Goal: Ask a question

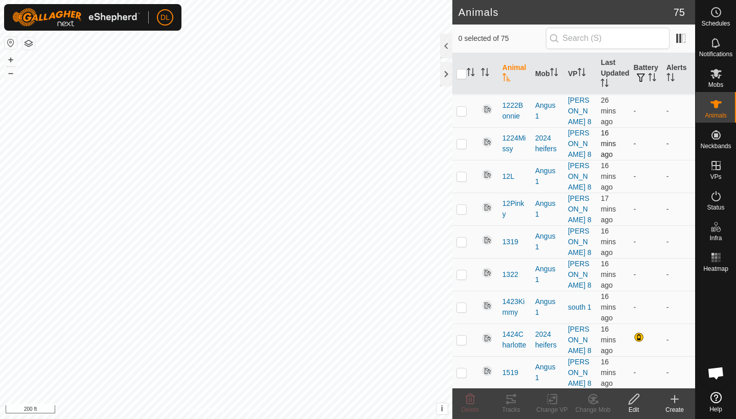
scroll to position [124, 0]
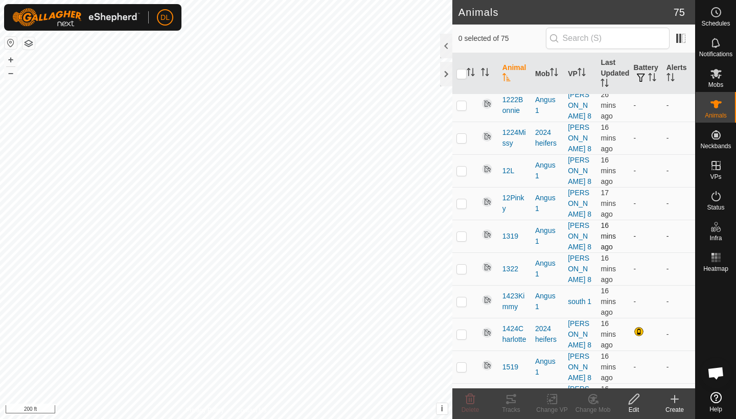
click at [463, 234] on p-checkbox at bounding box center [462, 236] width 10 height 8
checkbox input "true"
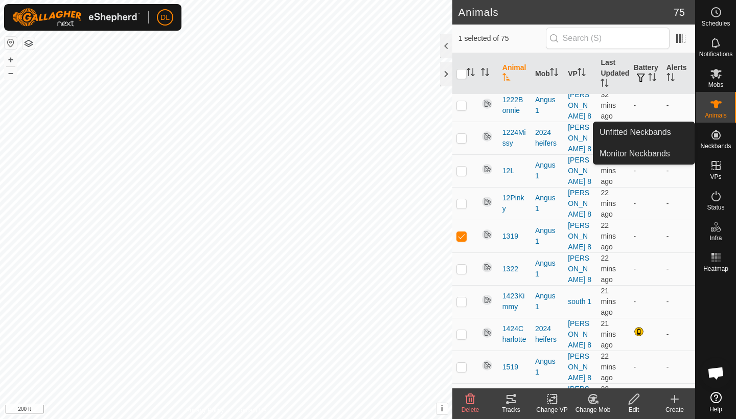
click at [709, 140] on es-neckbands-svg-icon at bounding box center [716, 135] width 18 height 16
click at [668, 135] on link "Unfitted Neckbands" at bounding box center [644, 132] width 101 height 20
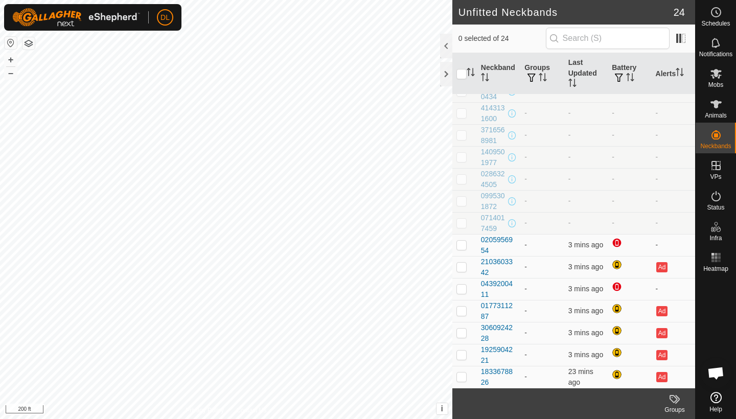
scroll to position [234, 0]
click at [718, 373] on span "Open chat" at bounding box center [716, 374] width 17 height 14
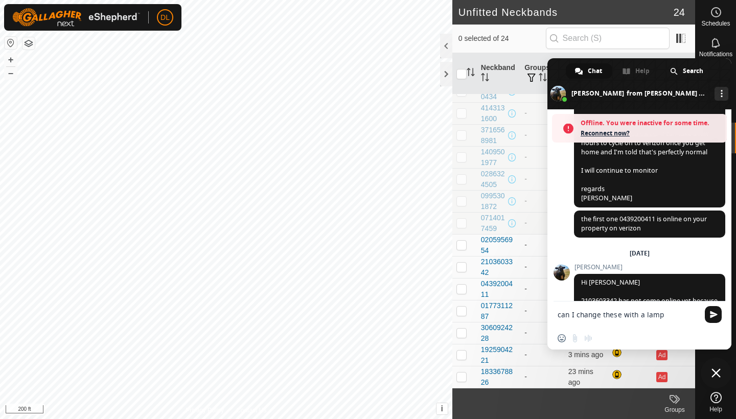
scroll to position [5038, 0]
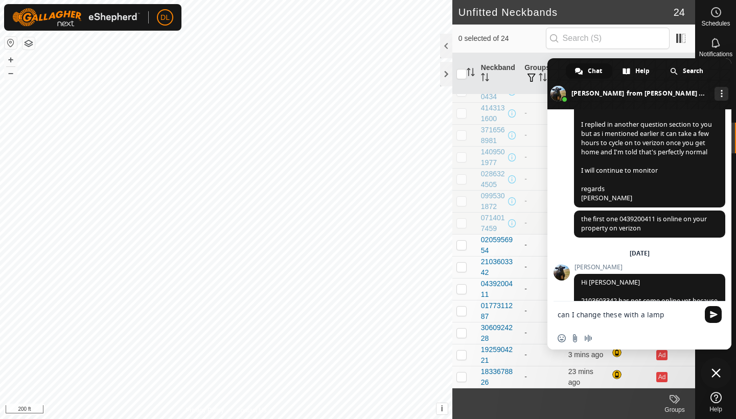
type textarea "can I change these with a lamp"
click at [709, 312] on span "Send" at bounding box center [713, 314] width 17 height 17
click at [713, 315] on div at bounding box center [713, 315] width 16 height 15
click at [674, 318] on textarea "Compose your message..." at bounding box center [628, 314] width 141 height 9
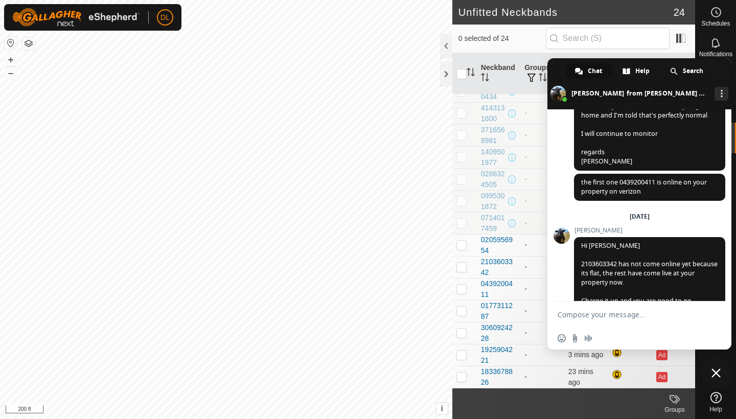
scroll to position [5063, 0]
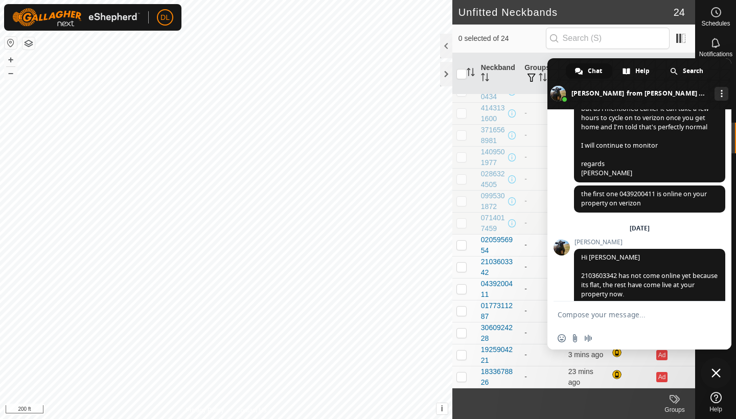
click at [668, 316] on textarea "Compose your message..." at bounding box center [628, 314] width 141 height 9
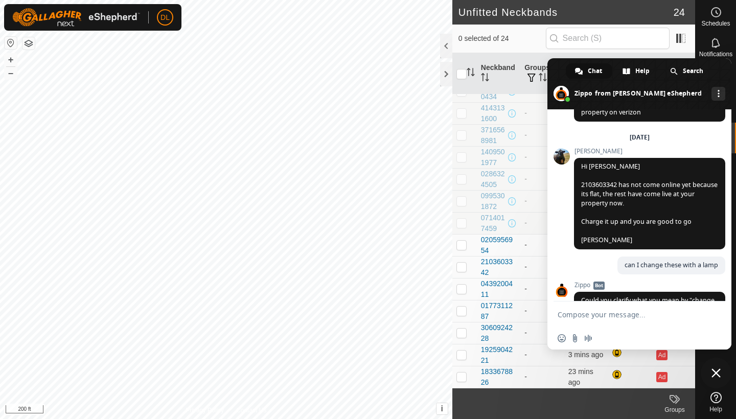
click at [668, 315] on textarea "Compose your message..." at bounding box center [628, 314] width 141 height 9
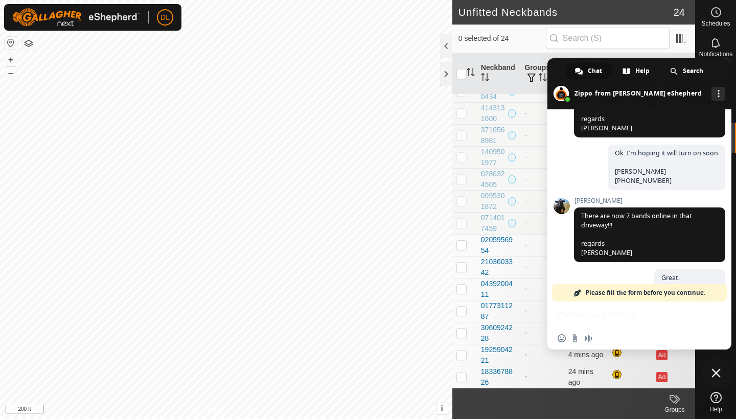
scroll to position [4745, 0]
click at [670, 319] on span "So we got home and they don’t show they are updating here now. Daniel Lickteig …" at bounding box center [649, 346] width 151 height 55
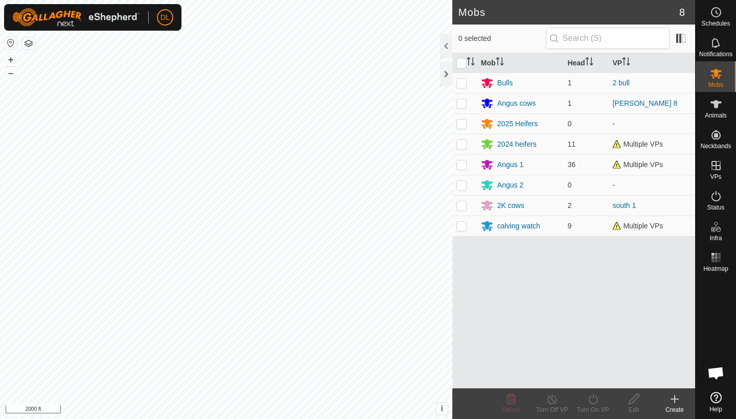
scroll to position [4745, 0]
click at [721, 113] on span "Animals" at bounding box center [716, 116] width 22 height 6
